Goal: Book appointment/travel/reservation

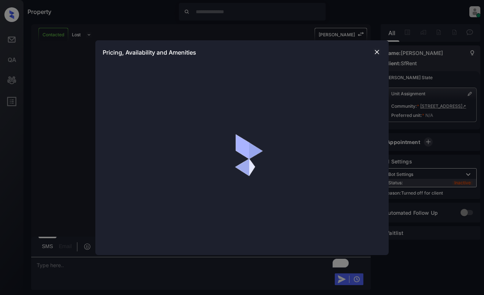
scroll to position [1003, 0]
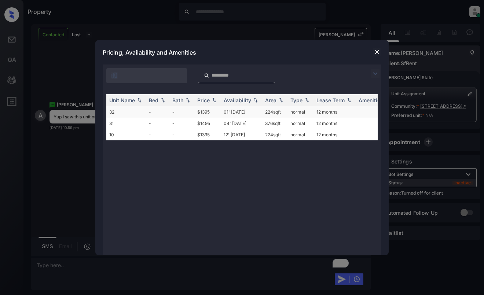
click at [248, 110] on td "01' May 17" at bounding box center [241, 111] width 41 height 11
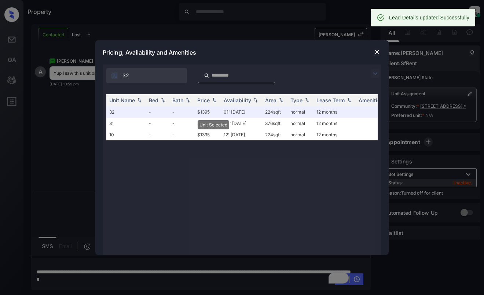
scroll to position [1052, 0]
click at [373, 50] on img at bounding box center [376, 51] width 7 height 7
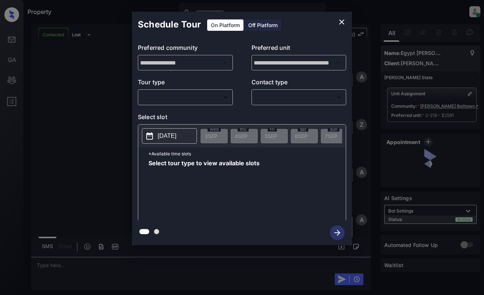
scroll to position [1266, 0]
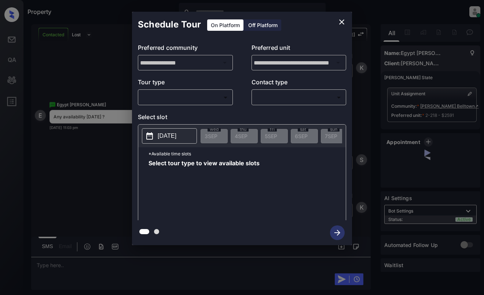
click at [200, 101] on body "Property [PERSON_NAME] Online Set yourself offline Set yourself on break Profil…" at bounding box center [242, 147] width 484 height 295
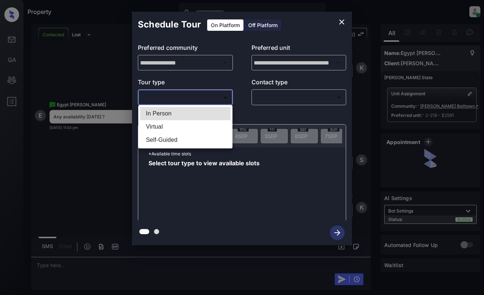
click at [202, 108] on li "In Person" at bounding box center [185, 113] width 90 height 13
type input "********"
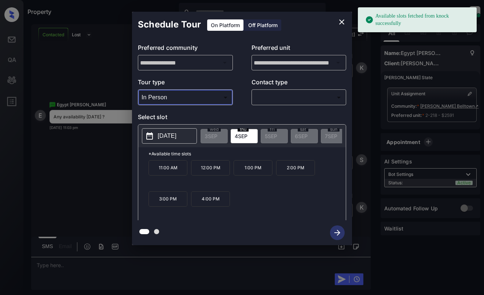
click at [168, 139] on p "[DATE]" at bounding box center [167, 136] width 19 height 9
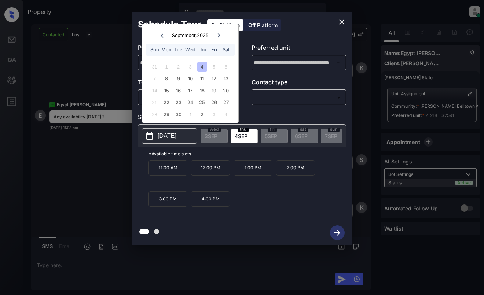
click at [338, 22] on icon "close" at bounding box center [341, 22] width 9 height 9
